Goal: Information Seeking & Learning: Find specific page/section

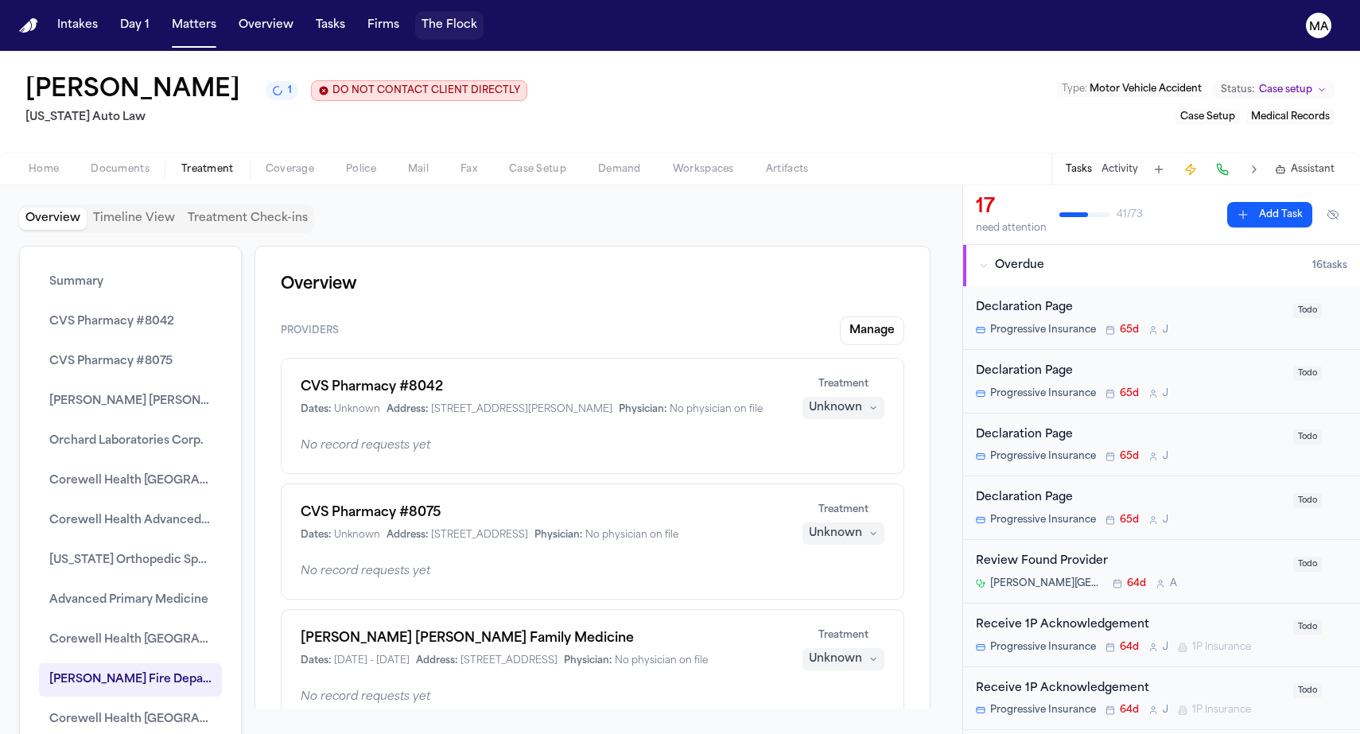
scroll to position [2370, 0]
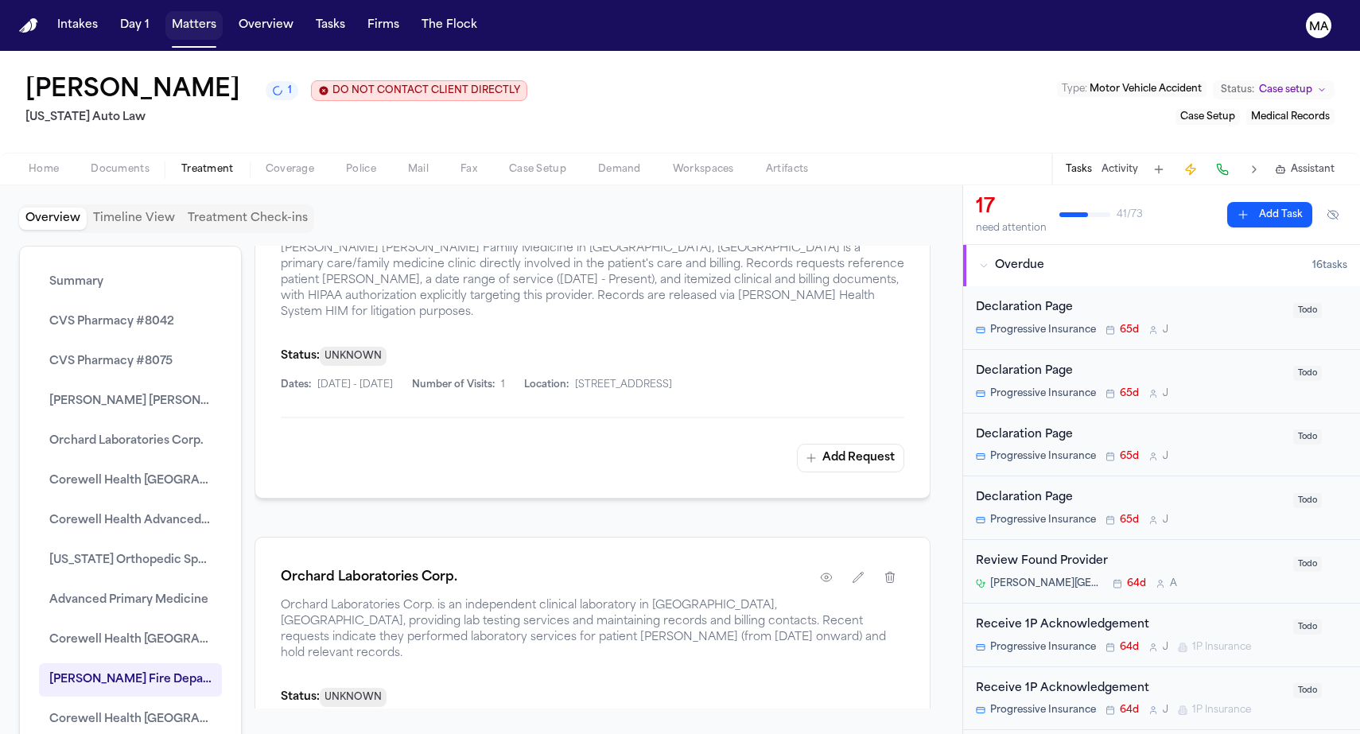
click at [165, 19] on button "Matters" at bounding box center [193, 25] width 57 height 29
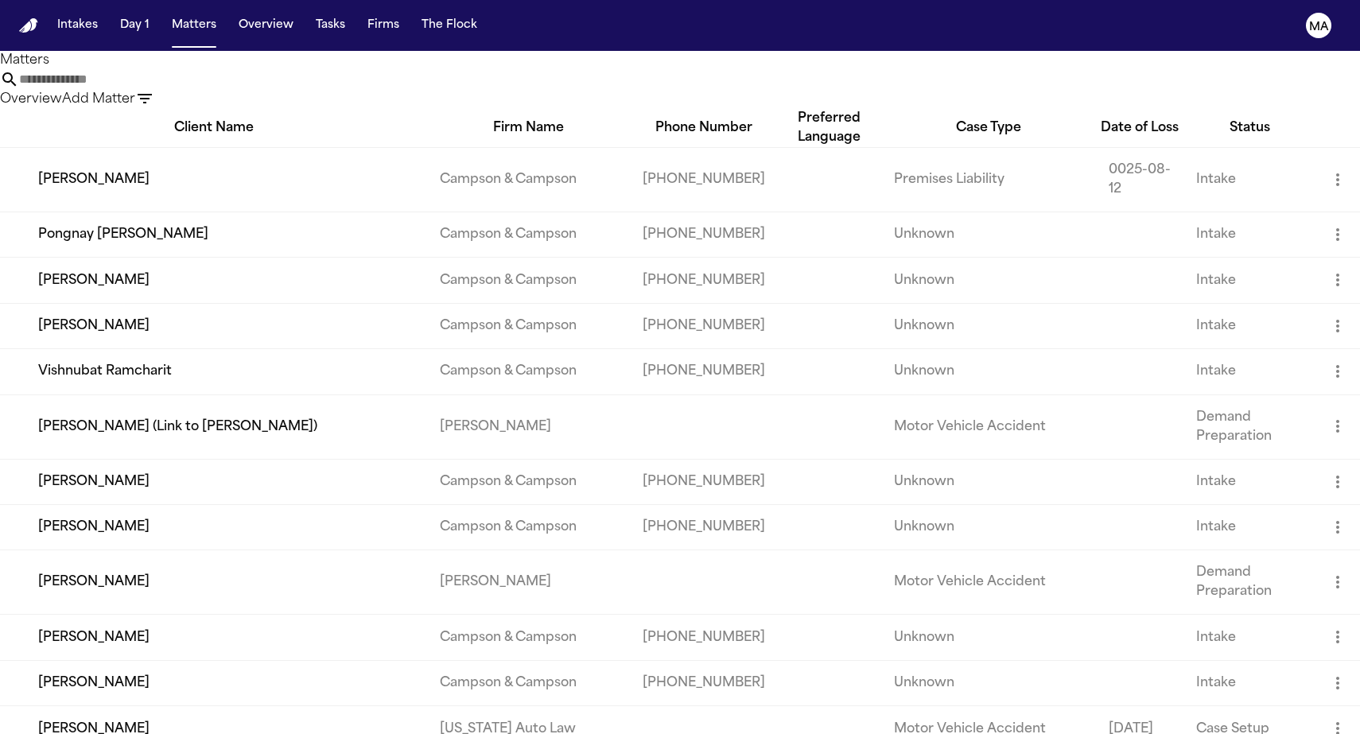
click at [146, 74] on input "text" at bounding box center [82, 79] width 127 height 19
type input "*"
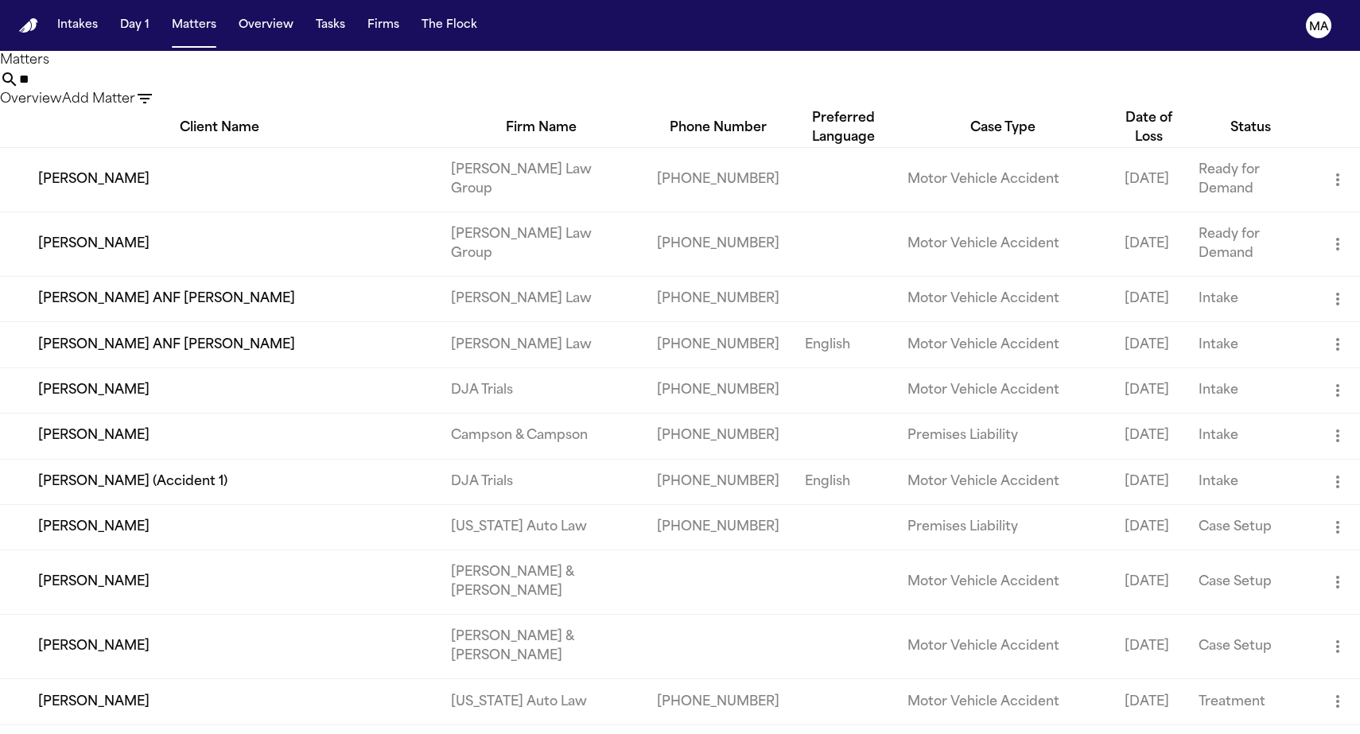
type input "*"
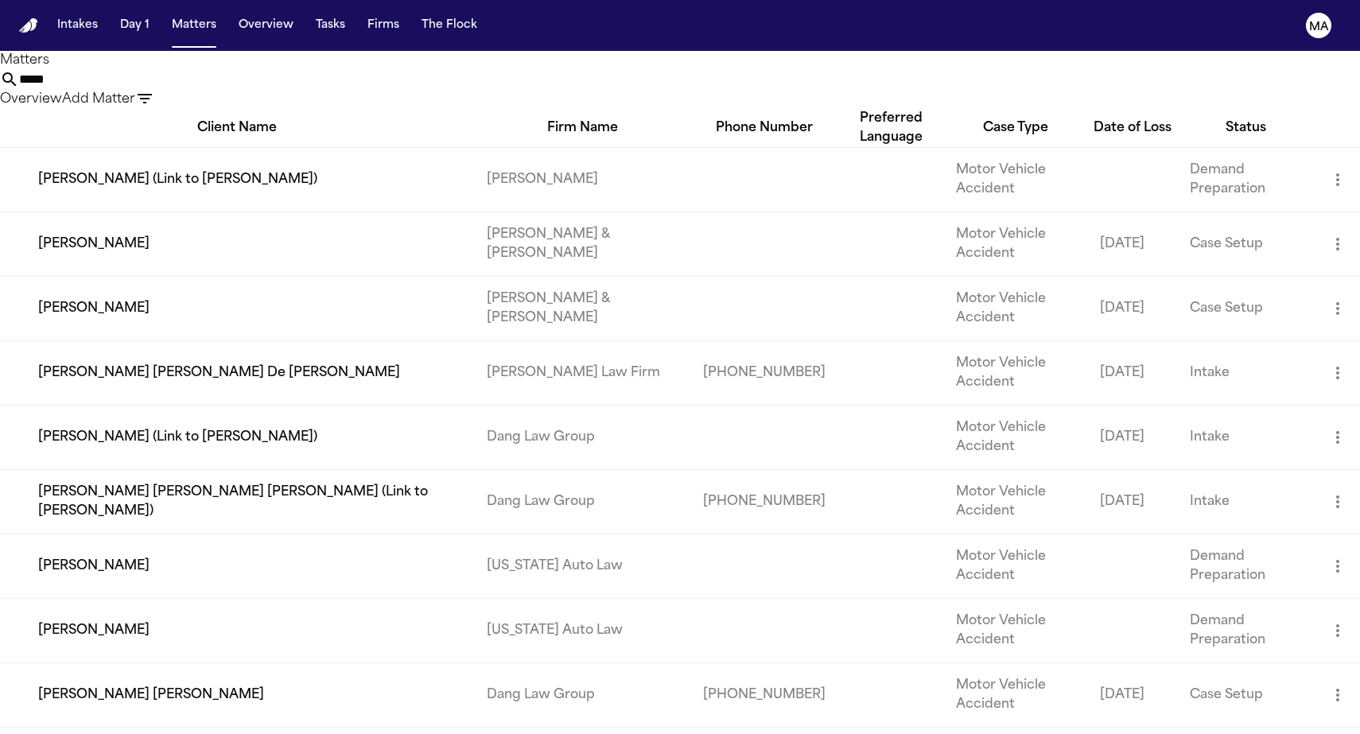
type input "*****"
click at [240, 534] on td "[PERSON_NAME]" at bounding box center [237, 566] width 474 height 64
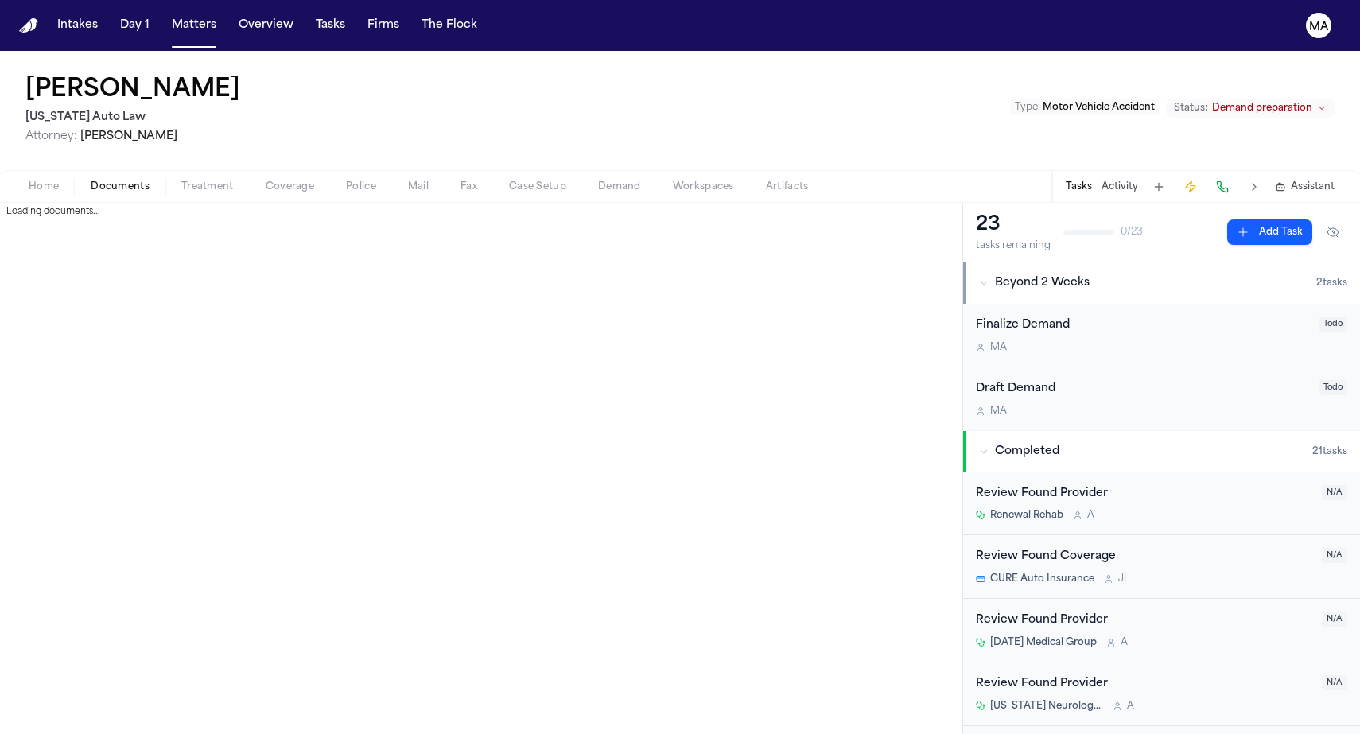
click at [91, 181] on span "Documents" at bounding box center [120, 187] width 59 height 13
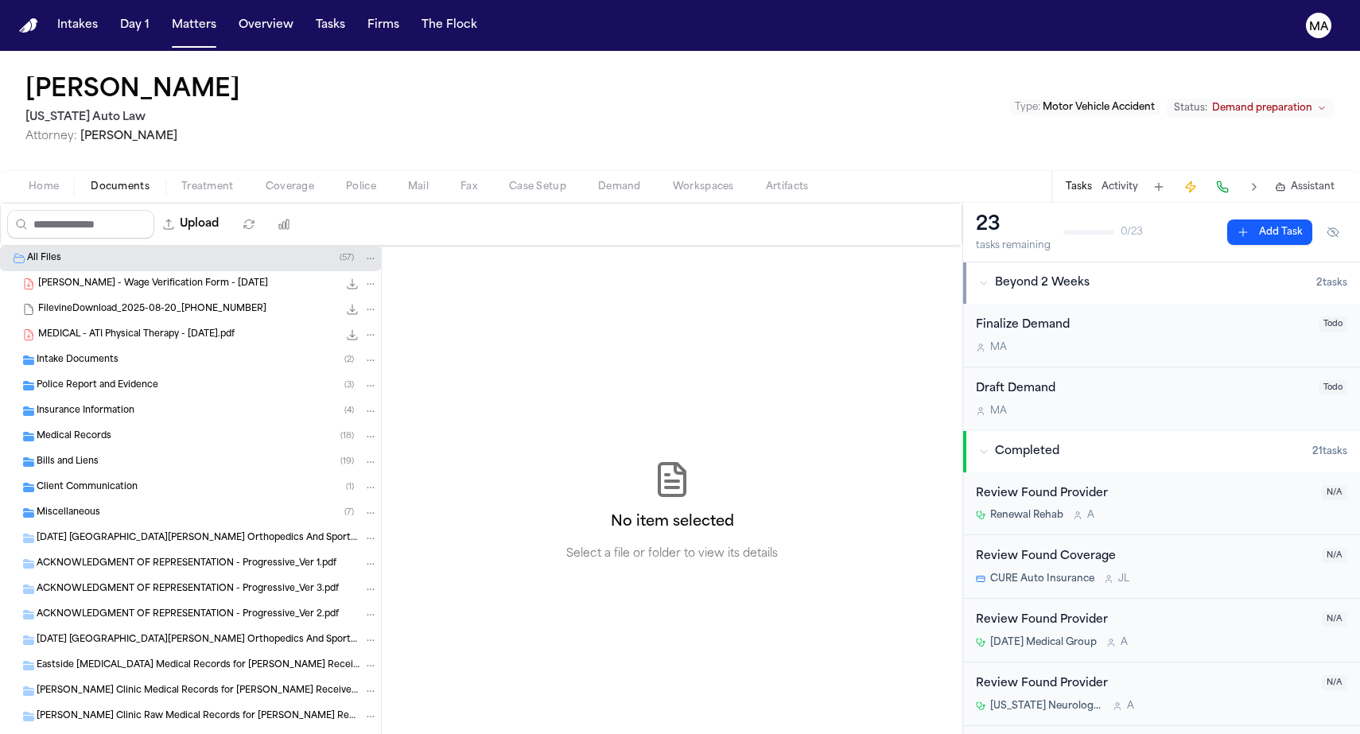
click at [94, 399] on div "Insurance Information ( 4 )" at bounding box center [190, 411] width 381 height 25
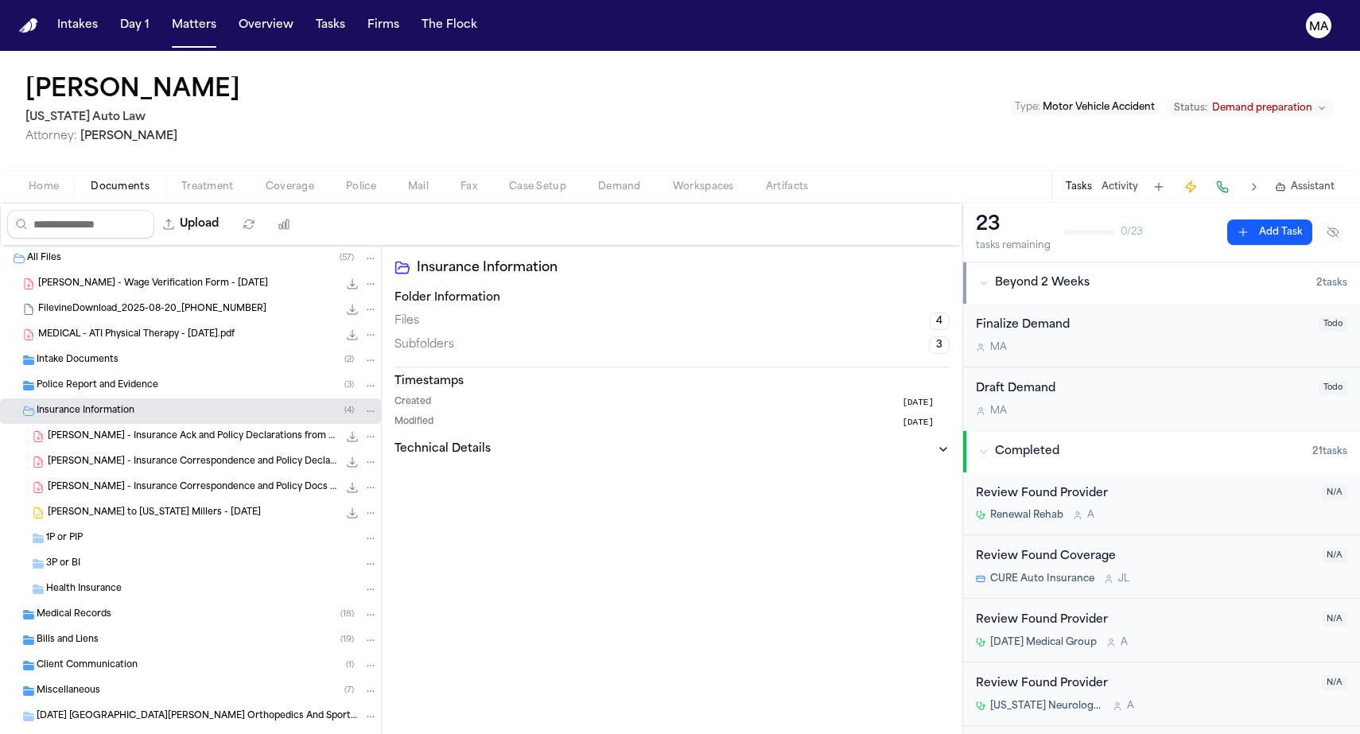
click at [105, 481] on span "[PERSON_NAME] - Insurance Correspondence and Policy Docs from Progressive - [DA…" at bounding box center [193, 488] width 290 height 14
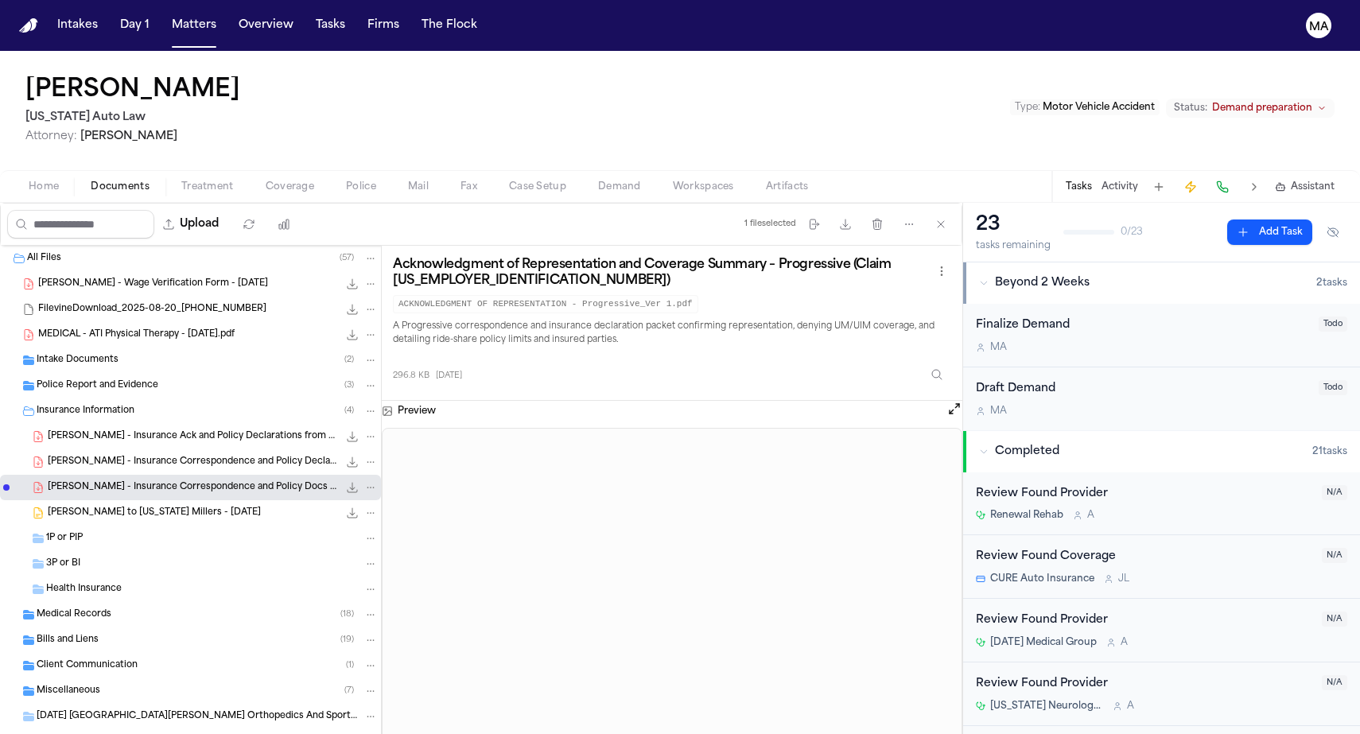
click at [97, 456] on span "[PERSON_NAME] - Insurance Correspondence and Policy Declarations from Progressi…" at bounding box center [193, 463] width 290 height 14
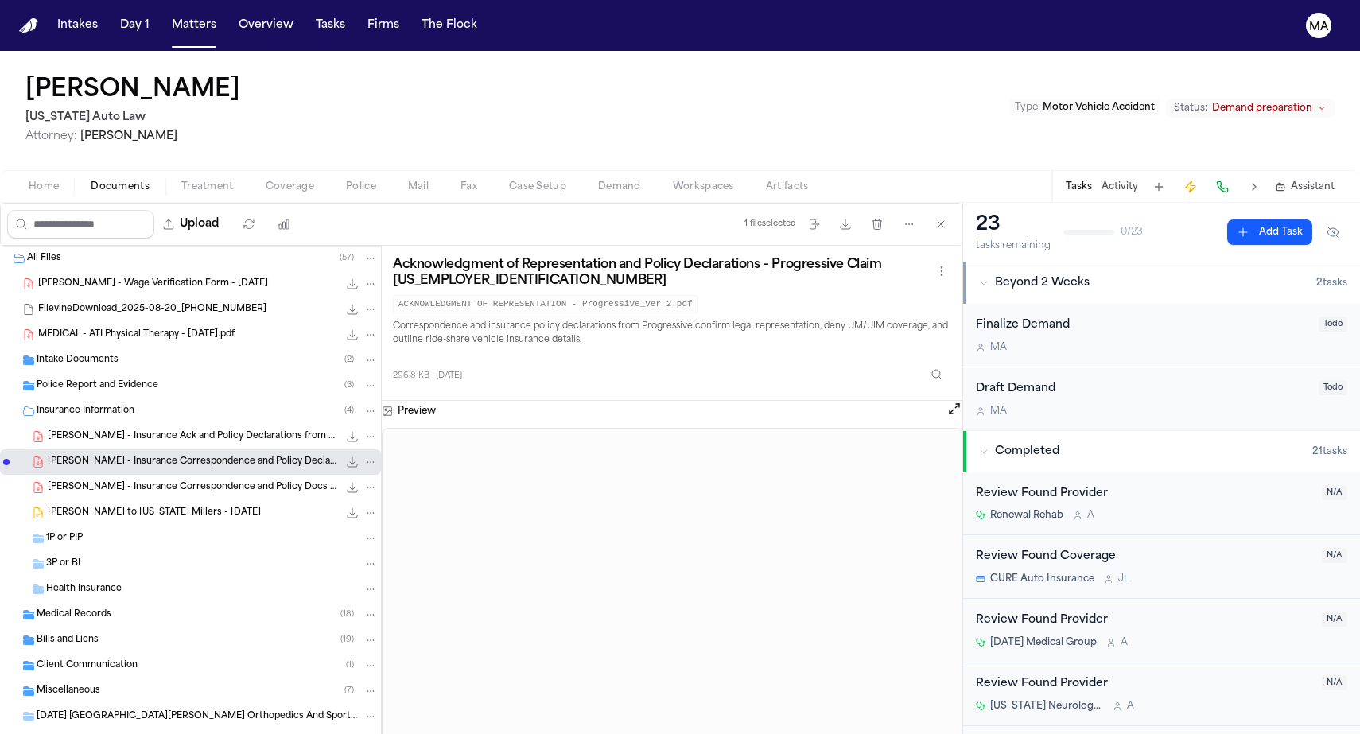
click at [86, 424] on div "[PERSON_NAME] - Insurance Ack and Policy Declarations from Progressive - [DATE]…" at bounding box center [190, 436] width 381 height 25
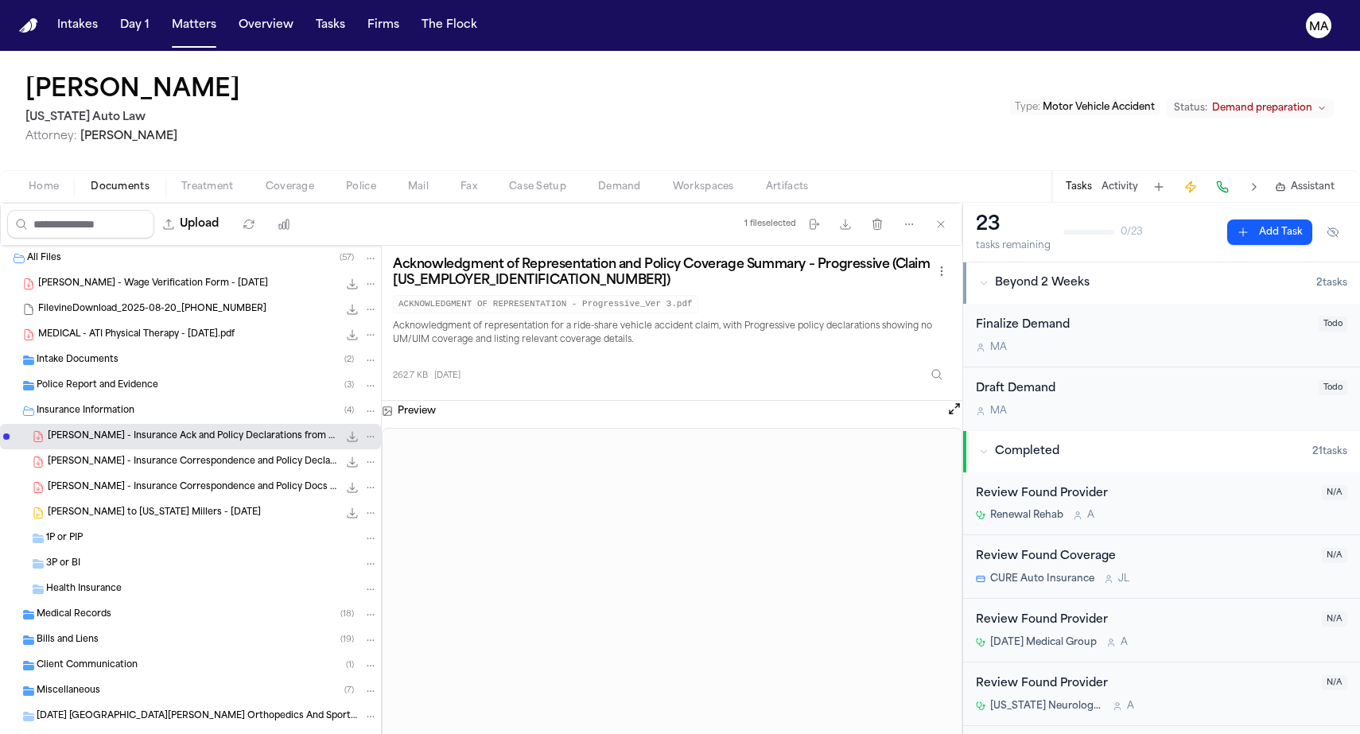
click at [92, 379] on span "Police Report and Evidence" at bounding box center [98, 386] width 122 height 14
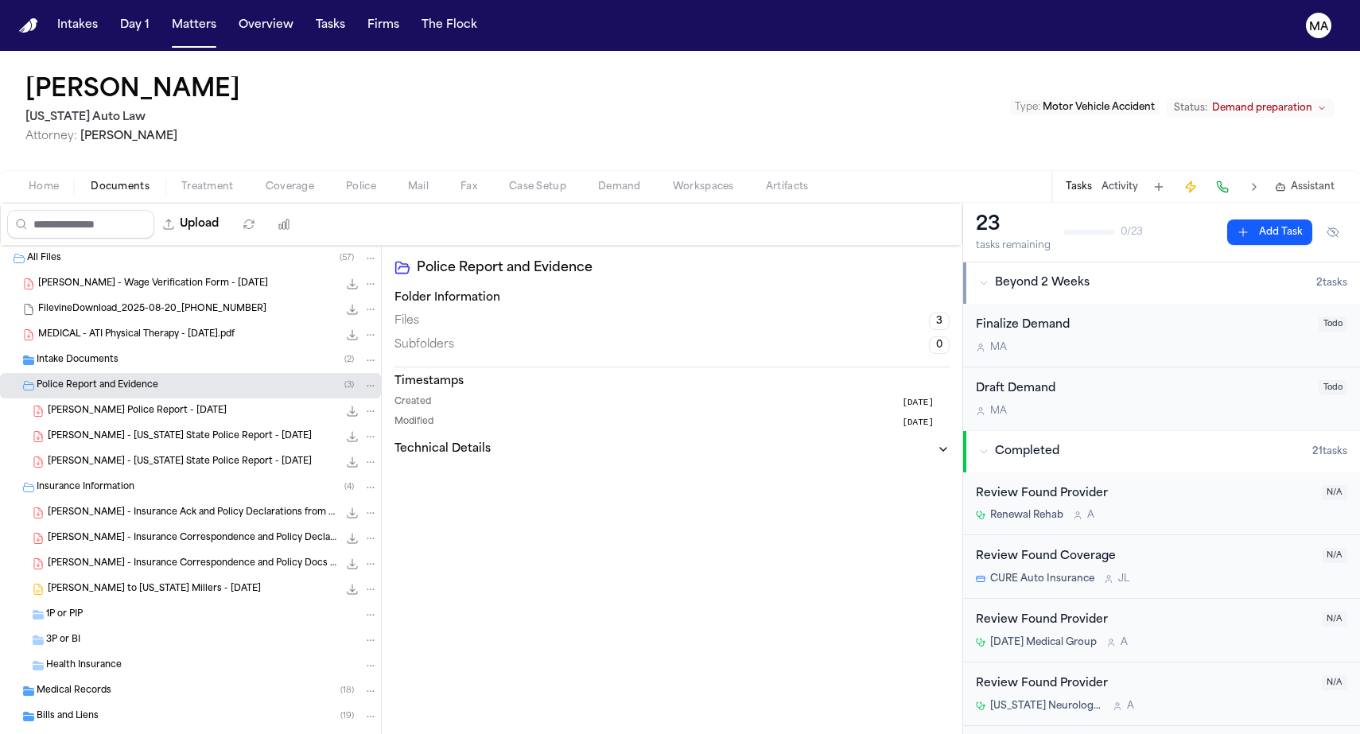
click at [111, 353] on div "Intake Documents ( 2 )" at bounding box center [207, 360] width 341 height 14
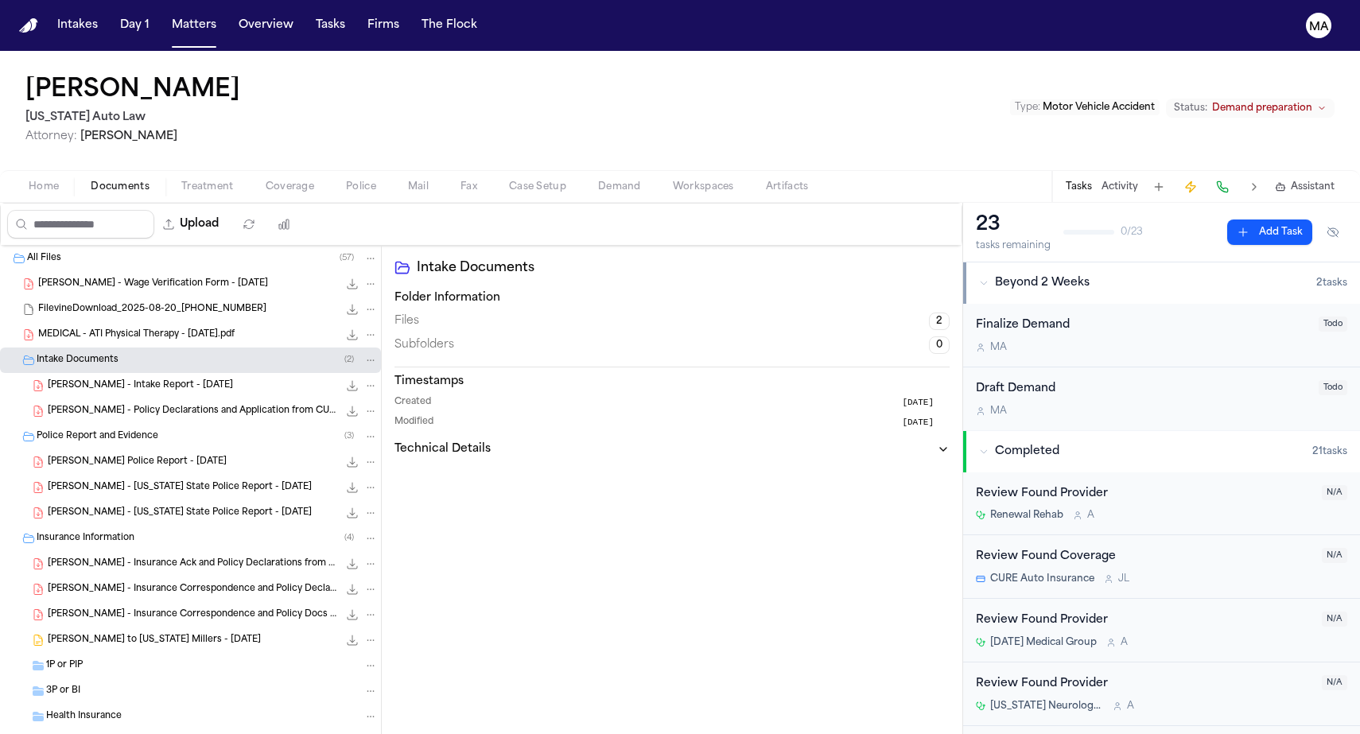
click at [111, 609] on span "[PERSON_NAME] - Insurance Correspondence and Policy Docs from Progressive - [DA…" at bounding box center [193, 616] width 290 height 14
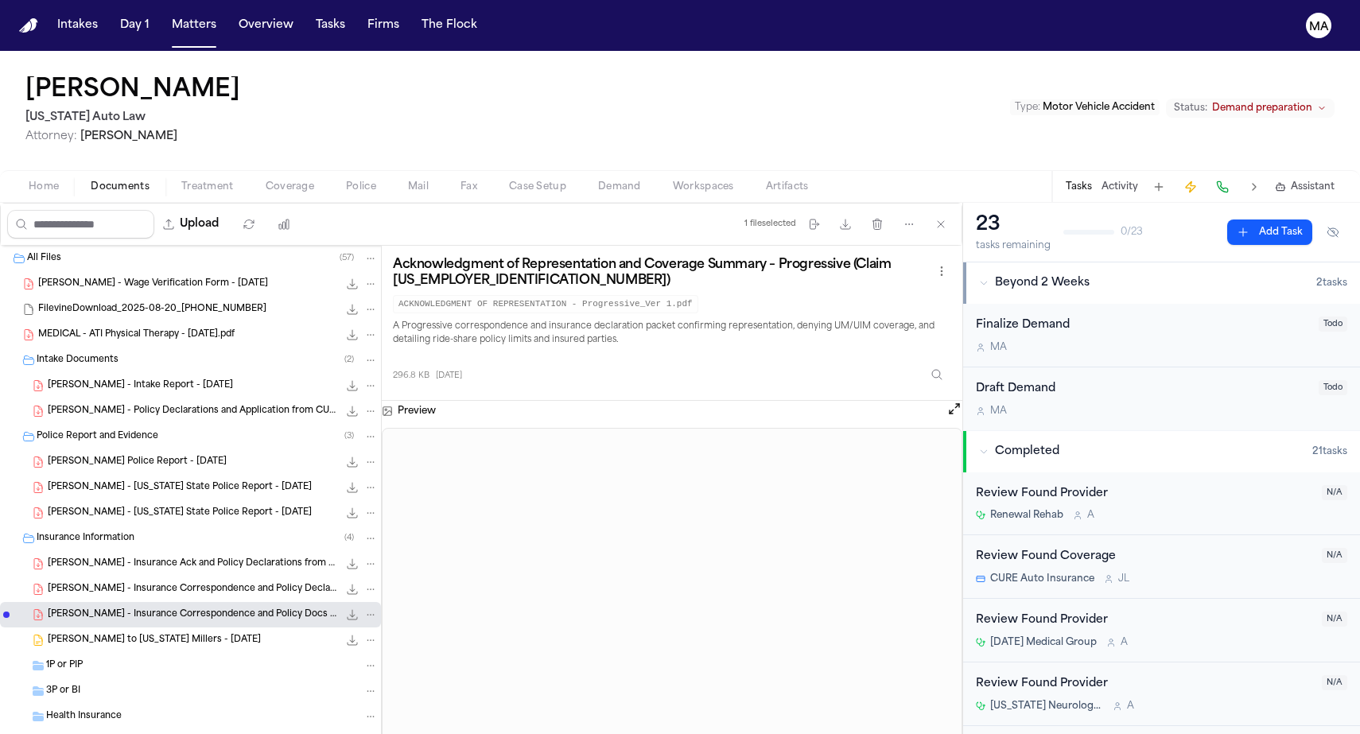
click at [110, 577] on div "[PERSON_NAME] - Insurance Correspondence and Policy Declarations from Progressi…" at bounding box center [190, 589] width 381 height 25
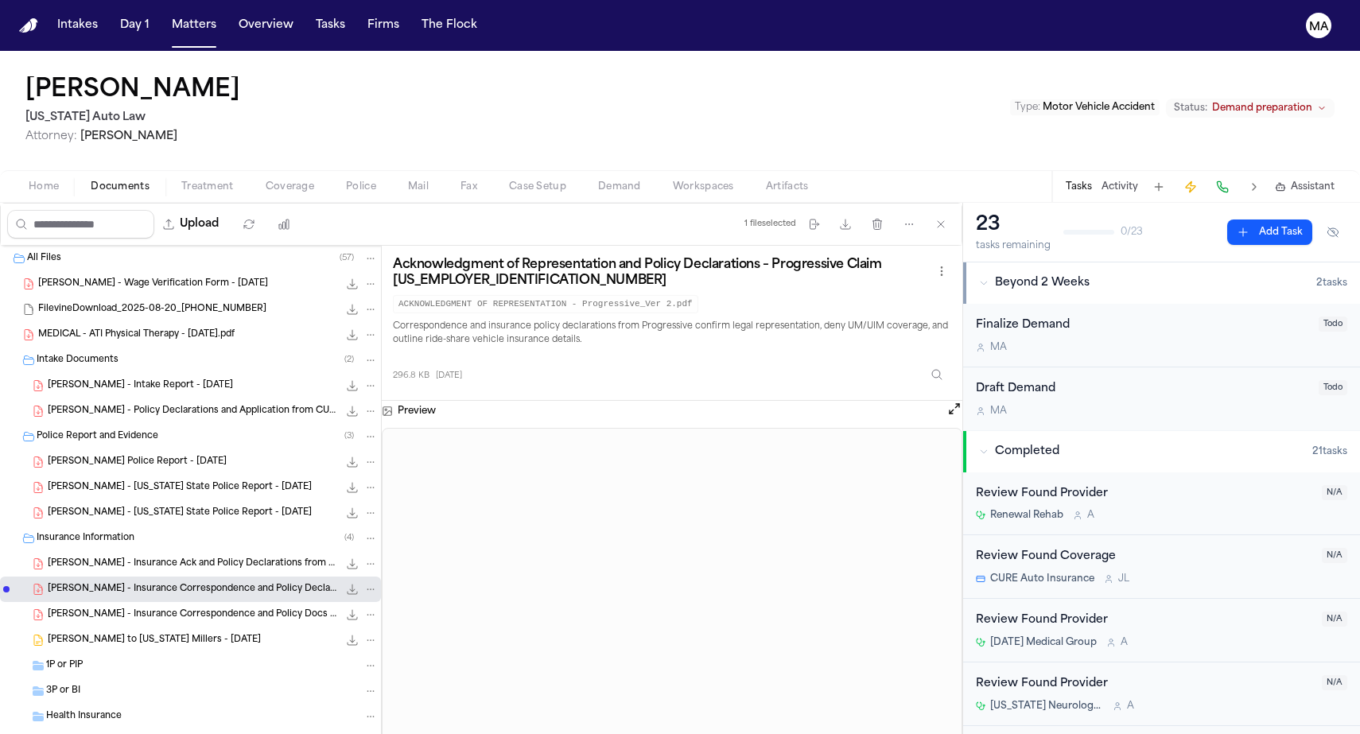
click at [108, 558] on span "[PERSON_NAME] - Insurance Ack and Policy Declarations from Progressive - [DATE]" at bounding box center [193, 565] width 290 height 14
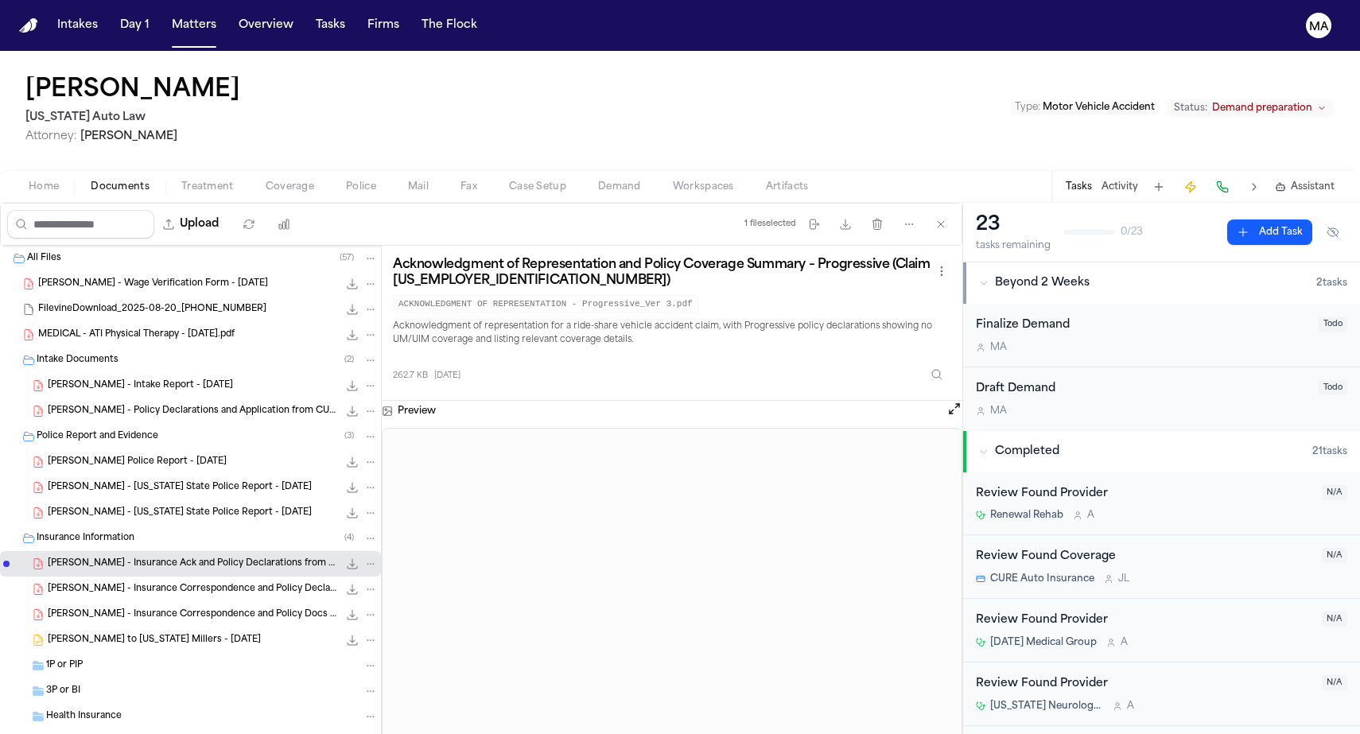
click at [93, 634] on span "[PERSON_NAME] to [US_STATE] Millers - [DATE]" at bounding box center [154, 641] width 213 height 14
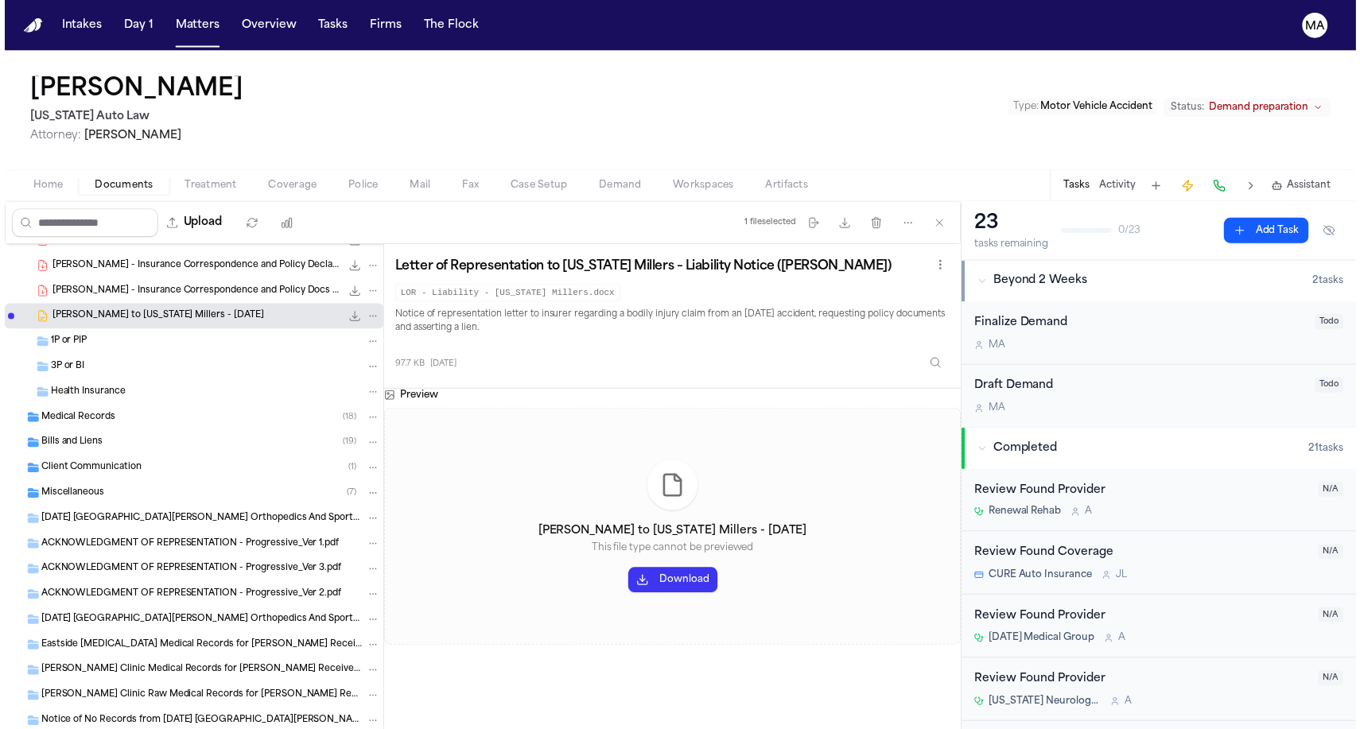
scroll to position [358, 0]
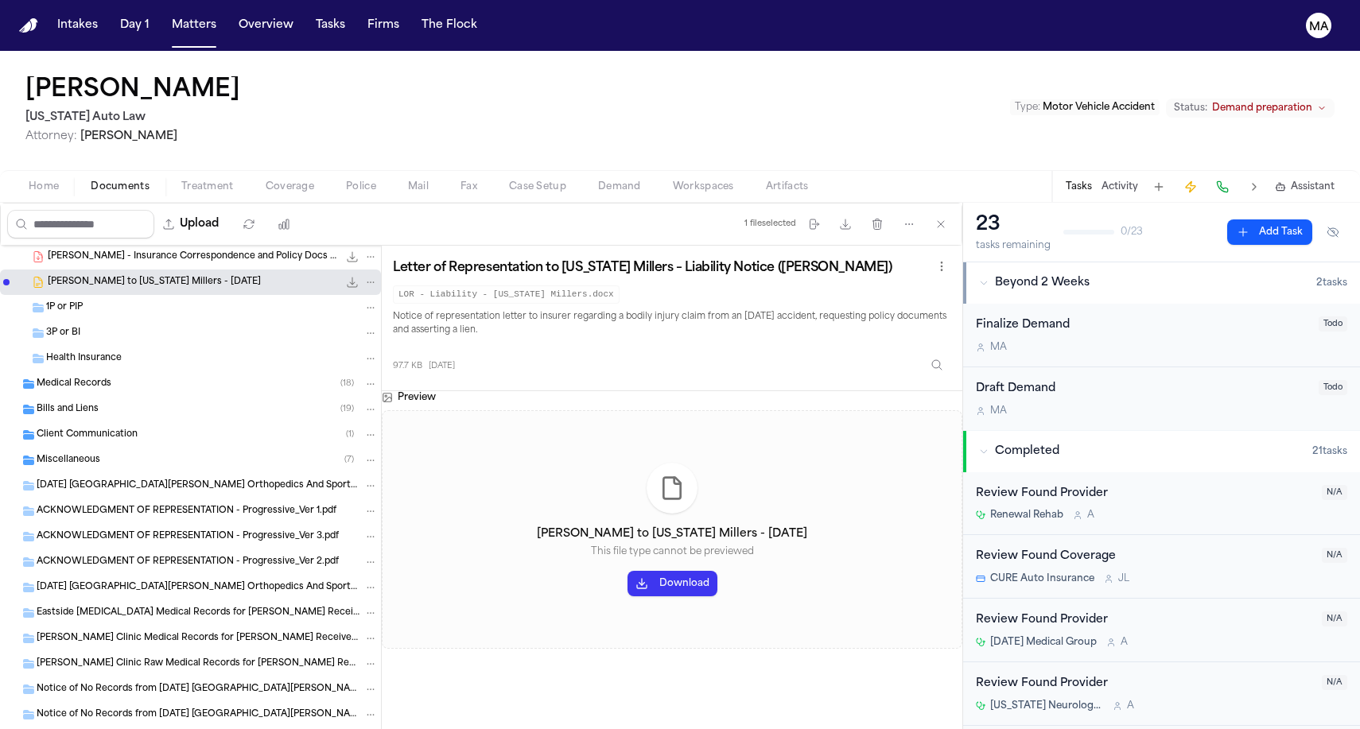
click at [753, 257] on div "Letter of Representation to [US_STATE] Millers – Liability Notice ([PERSON_NAME…" at bounding box center [672, 318] width 558 height 123
